Goal: Information Seeking & Learning: Learn about a topic

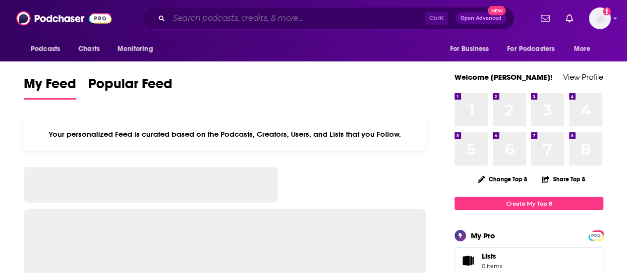
click at [202, 20] on input "Search podcasts, credits, & more..." at bounding box center [297, 18] width 256 height 16
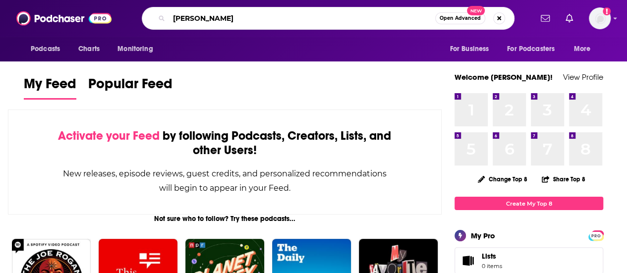
type input "[PERSON_NAME]"
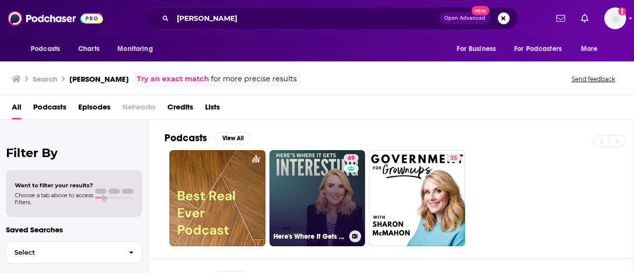
click at [317, 170] on link "69 Here's Where It Gets Interesting" at bounding box center [317, 198] width 96 height 96
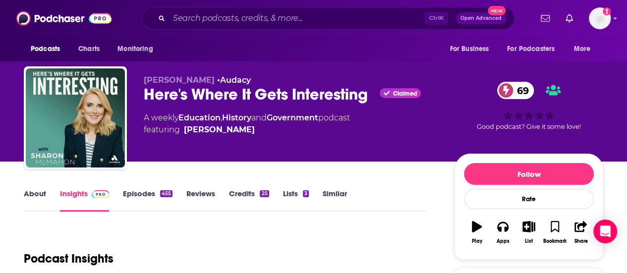
click at [194, 27] on div "Ctrl K Open Advanced New" at bounding box center [328, 18] width 372 height 23
click at [195, 22] on input "Search podcasts, credits, & more..." at bounding box center [297, 18] width 256 height 16
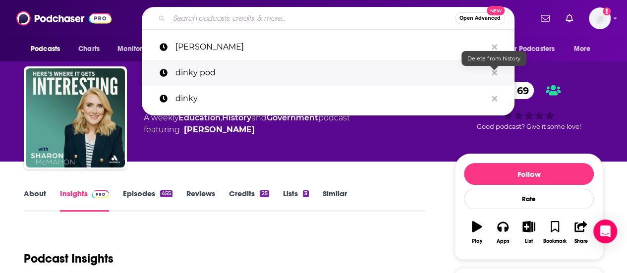
click at [483, 71] on p "dinky pod" at bounding box center [330, 73] width 311 height 26
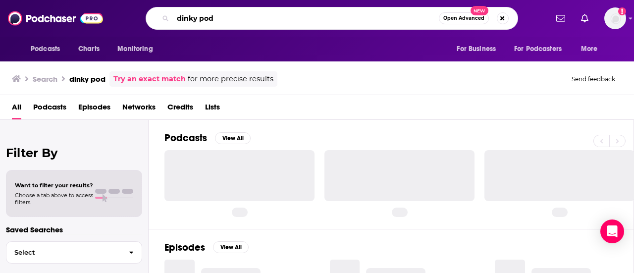
drag, startPoint x: 284, startPoint y: 23, endPoint x: 0, endPoint y: 19, distance: 284.3
click at [0, 19] on div "Podcasts Charts Monitoring dinky pod Open Advanced New For Business For Podcast…" at bounding box center [317, 18] width 634 height 37
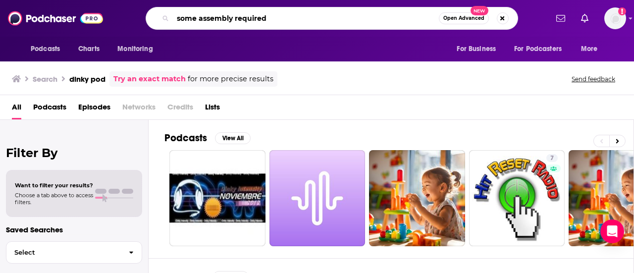
type input "some assembly required"
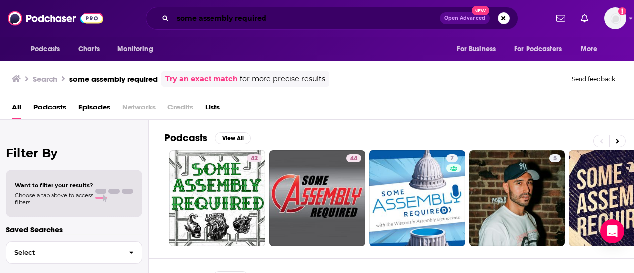
click at [227, 17] on input "some assembly required" at bounding box center [306, 18] width 267 height 16
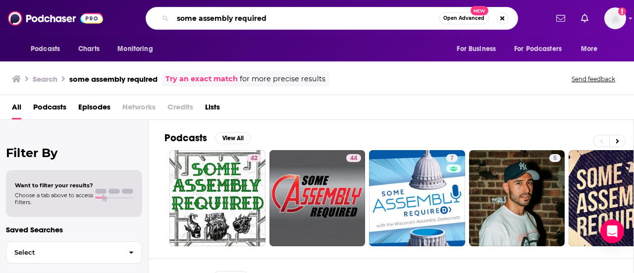
click at [227, 17] on input "some assembly required" at bounding box center [306, 18] width 266 height 16
click at [54, 23] on img at bounding box center [55, 18] width 95 height 19
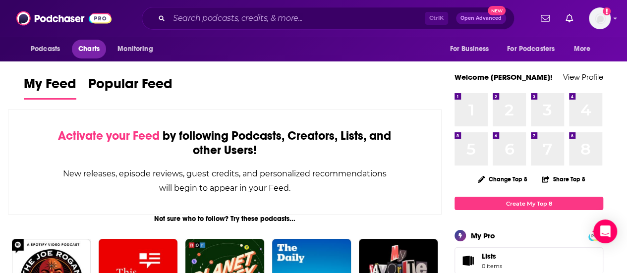
click at [84, 51] on span "Charts" at bounding box center [88, 49] width 21 height 14
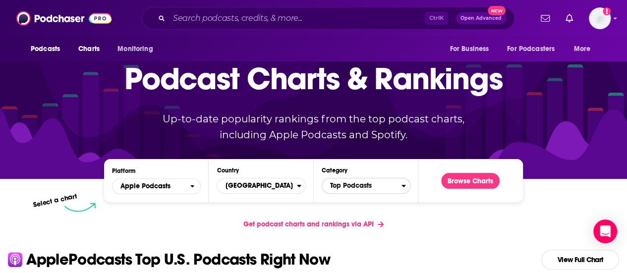
click at [366, 185] on span "Top Podcasts" at bounding box center [361, 185] width 79 height 17
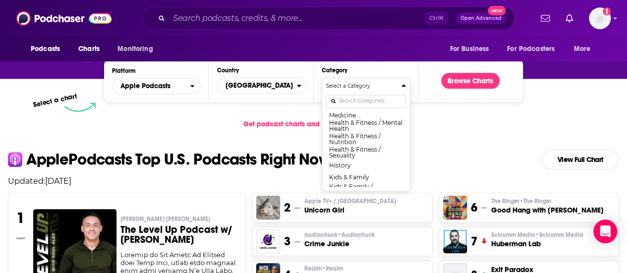
scroll to position [446, 0]
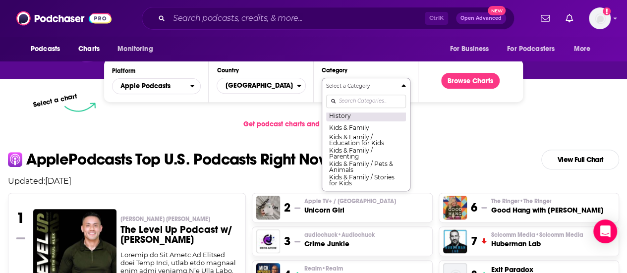
click at [351, 120] on button "History" at bounding box center [366, 115] width 80 height 12
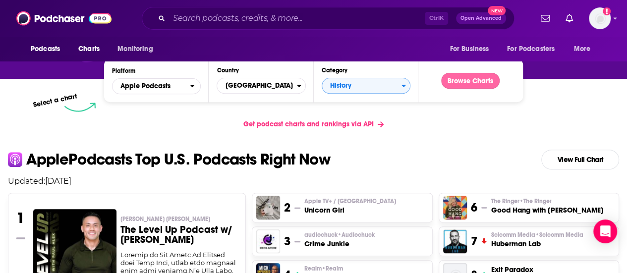
click at [481, 80] on button "Browse Charts" at bounding box center [470, 81] width 58 height 16
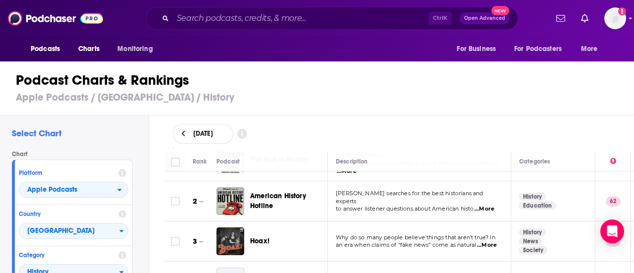
scroll to position [50, 0]
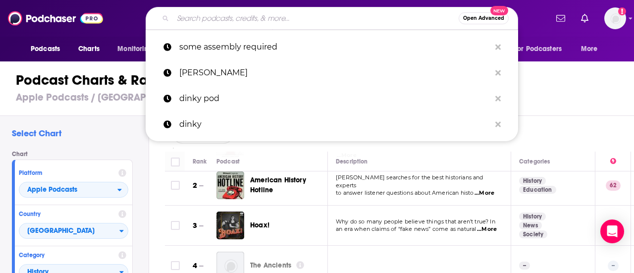
click at [223, 14] on input "Search podcasts, credits, & more..." at bounding box center [316, 18] width 286 height 16
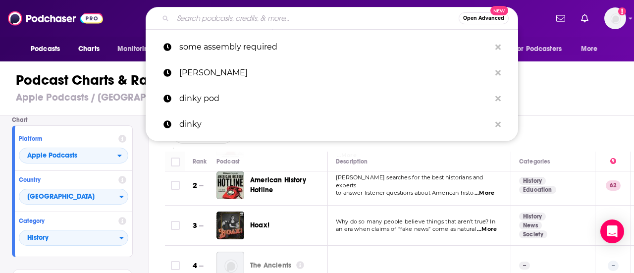
scroll to position [93, 0]
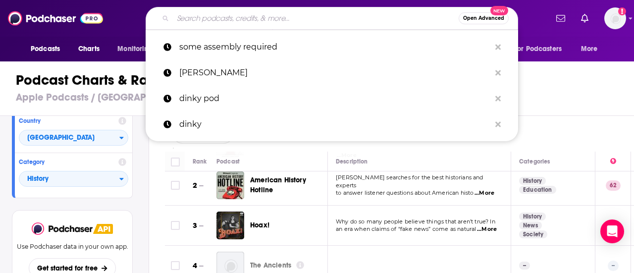
click at [101, 167] on div "Category History" at bounding box center [73, 173] width 117 height 41
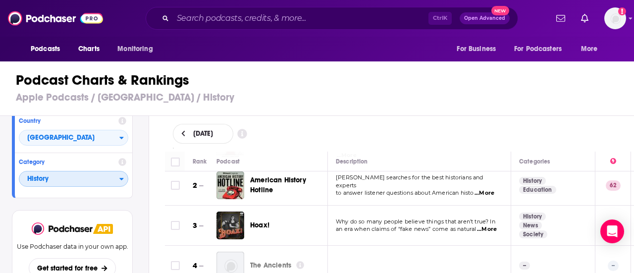
click at [101, 176] on span "History" at bounding box center [69, 179] width 100 height 17
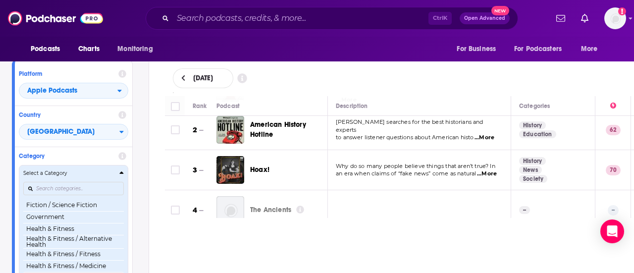
scroll to position [321, 0]
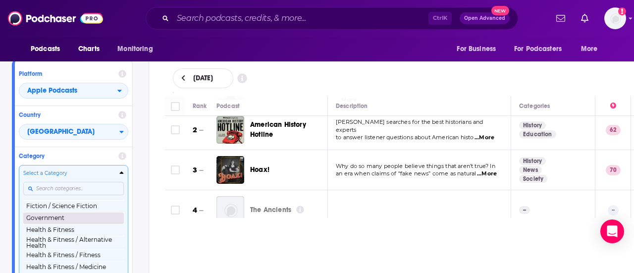
click at [80, 219] on button "Government" at bounding box center [73, 218] width 101 height 12
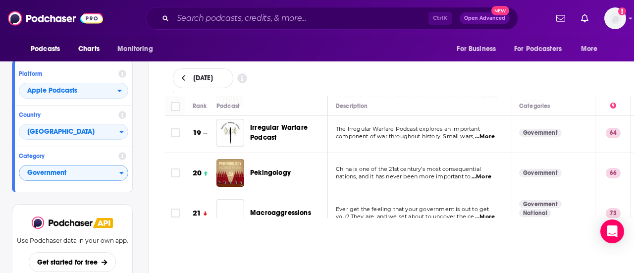
scroll to position [743, 0]
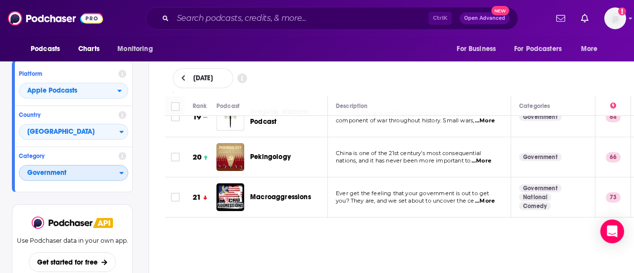
click at [74, 176] on span "Government" at bounding box center [69, 173] width 100 height 17
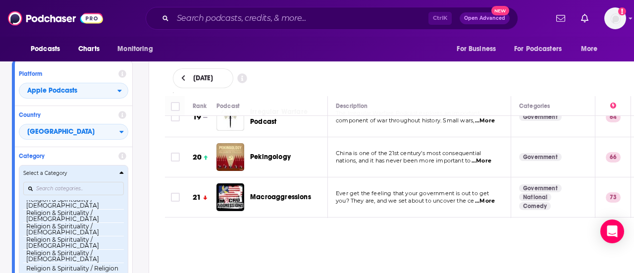
scroll to position [719, 0]
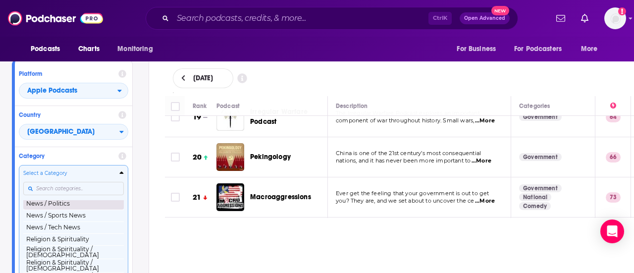
click at [79, 208] on button "News / Politics" at bounding box center [73, 204] width 101 height 12
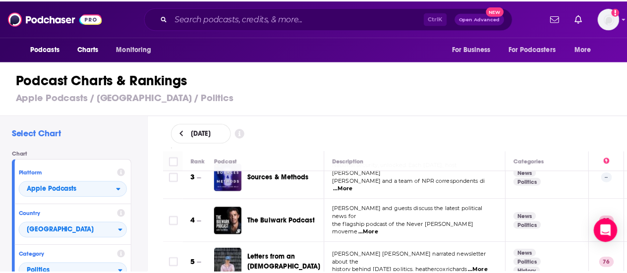
scroll to position [149, 0]
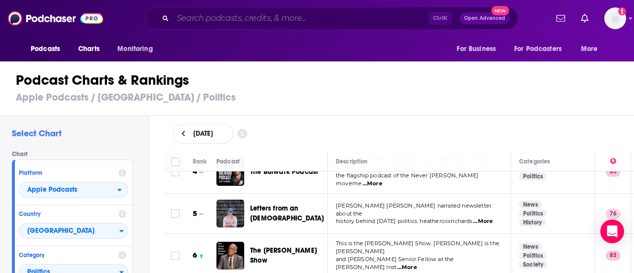
click at [330, 19] on input "Search podcasts, credits, & more..." at bounding box center [301, 18] width 256 height 16
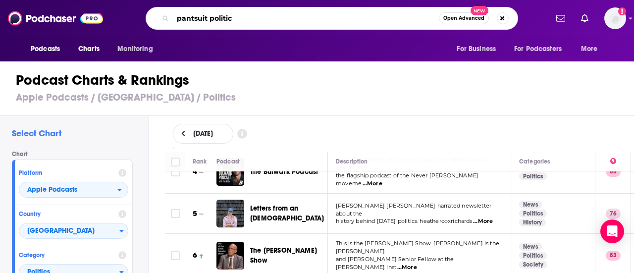
type input "pantsuit politics"
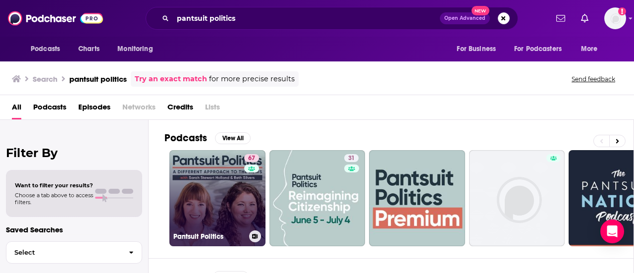
click at [226, 176] on link "67 Pantsuit Politics" at bounding box center [217, 198] width 96 height 96
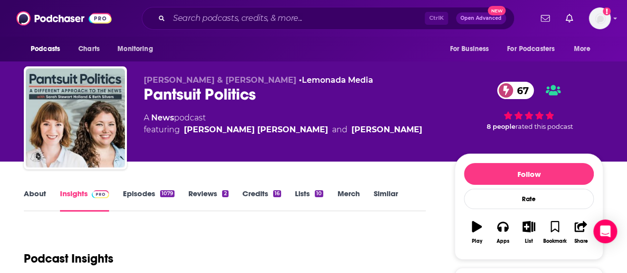
click at [39, 202] on link "About" at bounding box center [35, 200] width 22 height 23
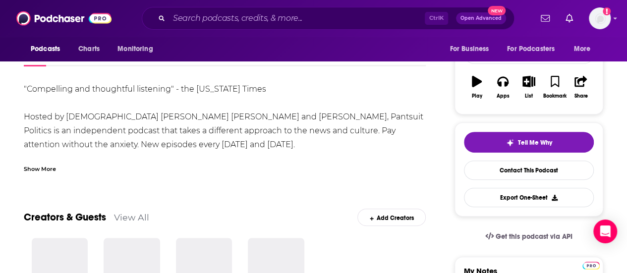
scroll to position [149, 0]
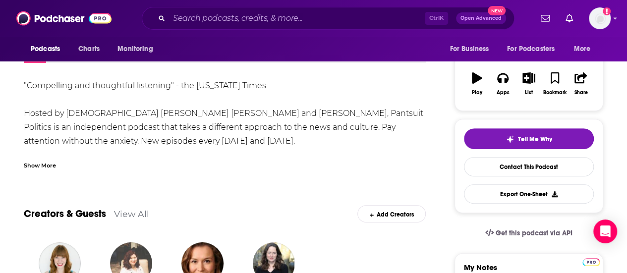
click at [53, 167] on div "Show More" at bounding box center [40, 164] width 32 height 9
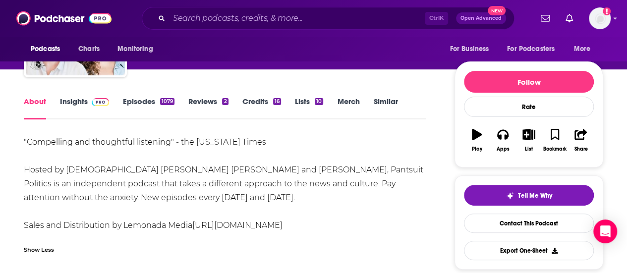
scroll to position [50, 0]
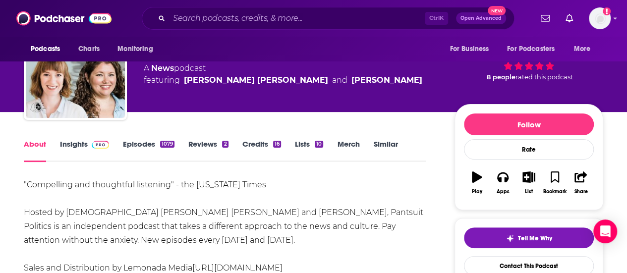
click at [320, 9] on div "Ctrl K Open Advanced New" at bounding box center [328, 18] width 372 height 23
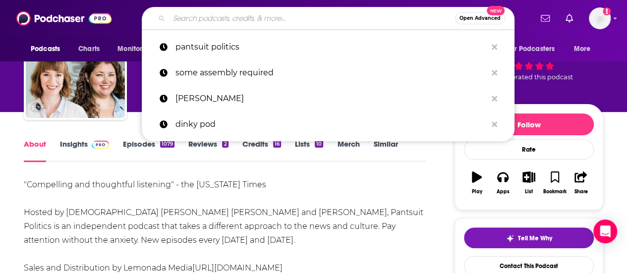
click at [324, 20] on input "Search podcasts, credits, & more..." at bounding box center [312, 18] width 286 height 16
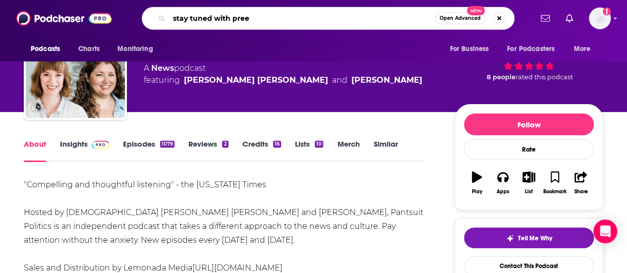
type input "stay tuned with preet"
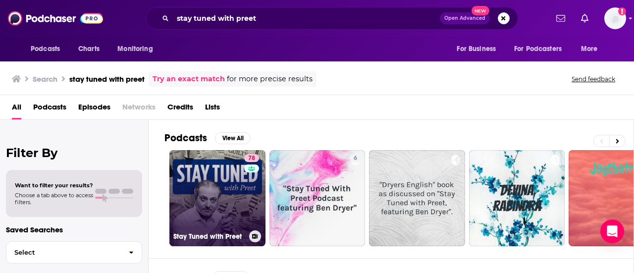
click at [209, 166] on link "78 Stay Tuned with Preet" at bounding box center [217, 198] width 96 height 96
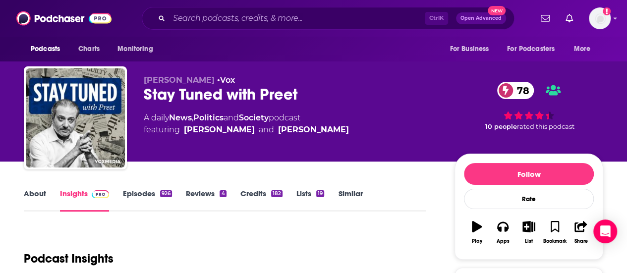
click at [35, 200] on link "About" at bounding box center [35, 200] width 22 height 23
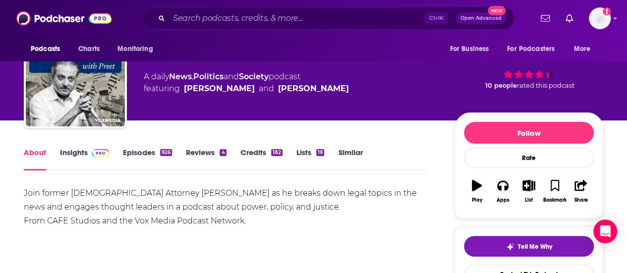
scroll to position [99, 0]
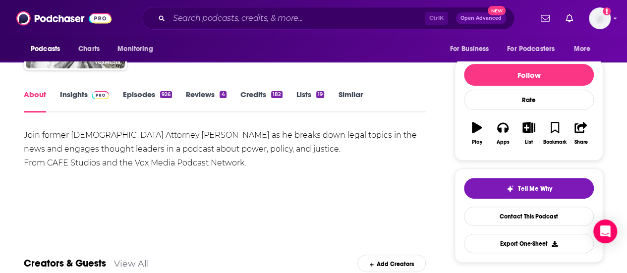
click at [93, 92] on img at bounding box center [100, 95] width 17 height 8
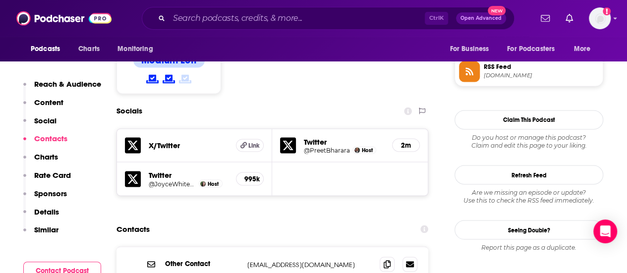
scroll to position [793, 0]
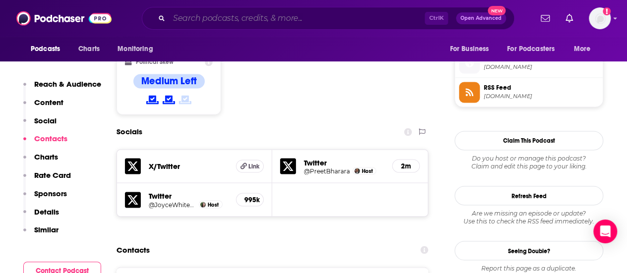
click at [263, 25] on input "Search podcasts, credits, & more..." at bounding box center [297, 18] width 256 height 16
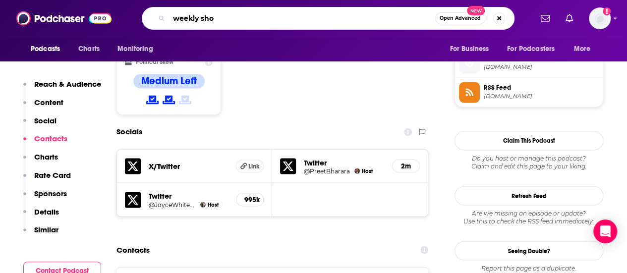
type input "weekly show"
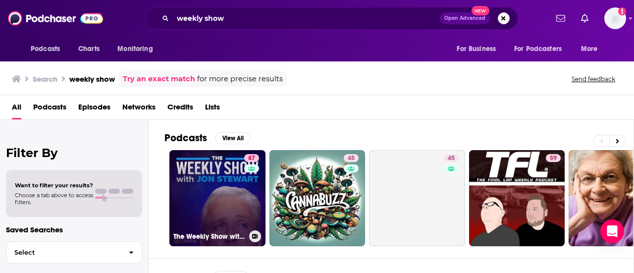
click at [225, 187] on link "87 The Weekly Show with [PERSON_NAME]" at bounding box center [217, 198] width 96 height 96
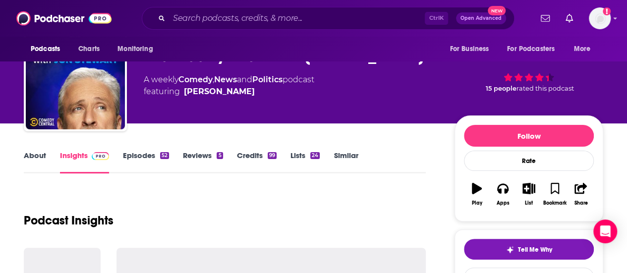
scroll to position [99, 0]
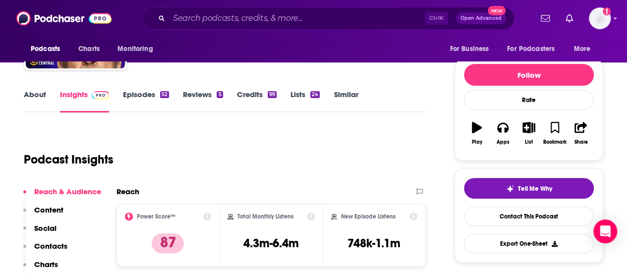
click at [24, 96] on link "About" at bounding box center [35, 101] width 22 height 23
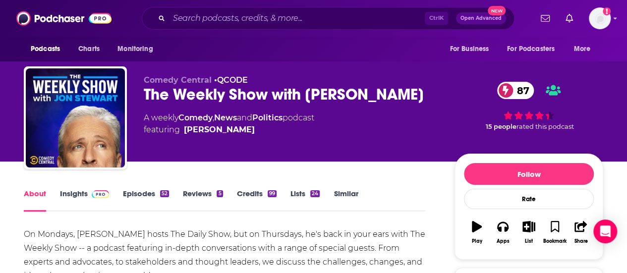
scroll to position [50, 0]
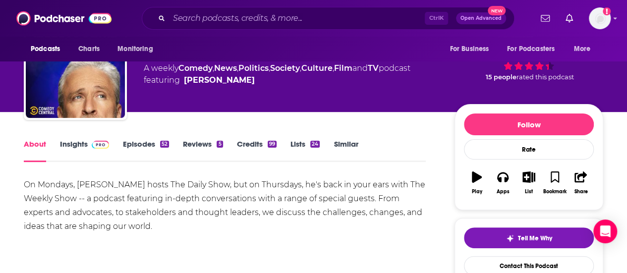
click at [151, 143] on link "Episodes 52" at bounding box center [146, 150] width 46 height 23
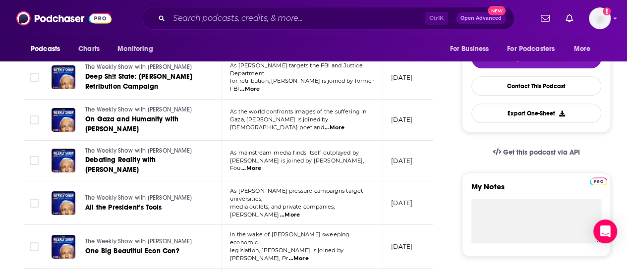
scroll to position [148, 0]
